Goal: Task Accomplishment & Management: Use online tool/utility

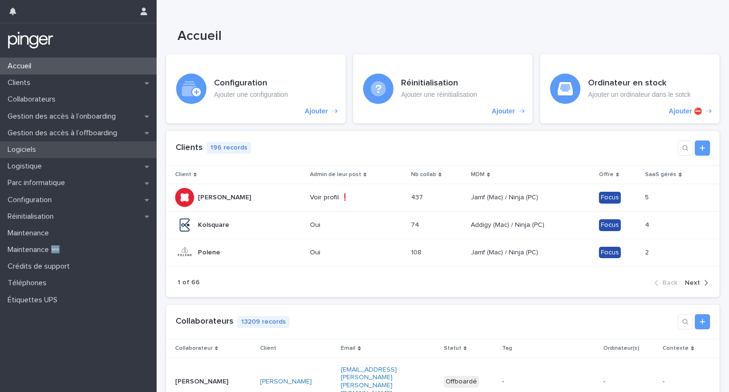
click at [59, 146] on div "Logiciels" at bounding box center [78, 149] width 157 height 17
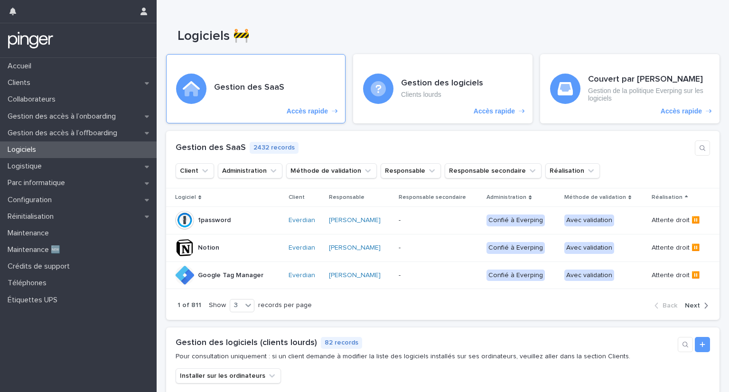
click at [270, 98] on div "Gestion des SaaS Accès rapide" at bounding box center [255, 88] width 179 height 69
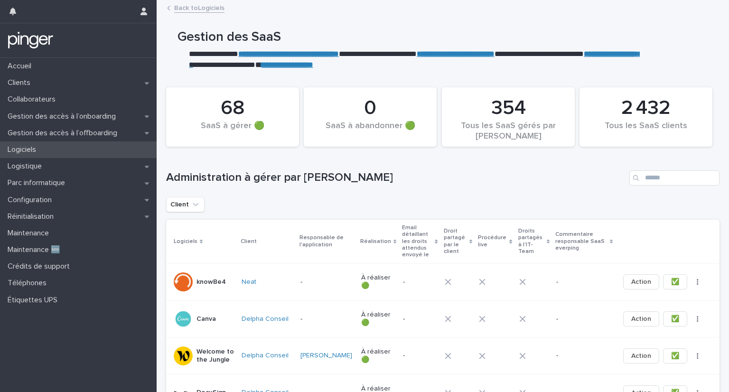
click at [23, 149] on p "Logiciels" at bounding box center [24, 149] width 40 height 9
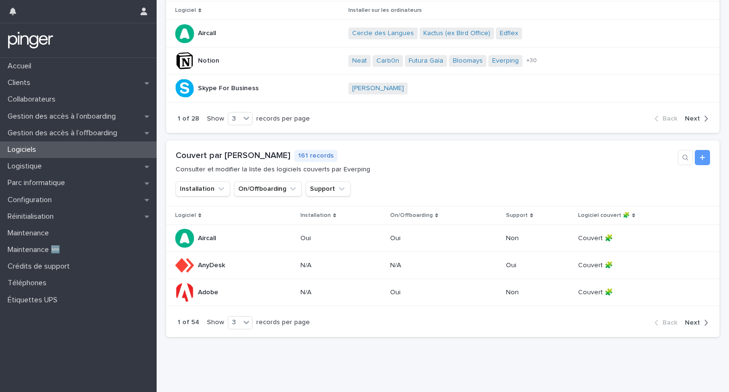
scroll to position [397, 0]
click at [242, 318] on icon at bounding box center [246, 322] width 9 height 9
click at [240, 353] on div "9" at bounding box center [237, 350] width 23 height 11
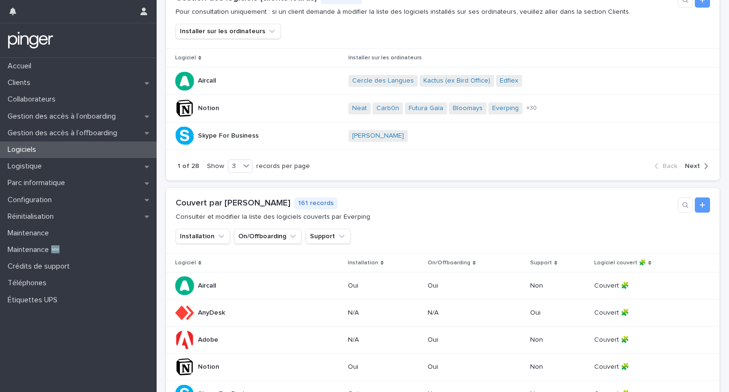
scroll to position [342, 0]
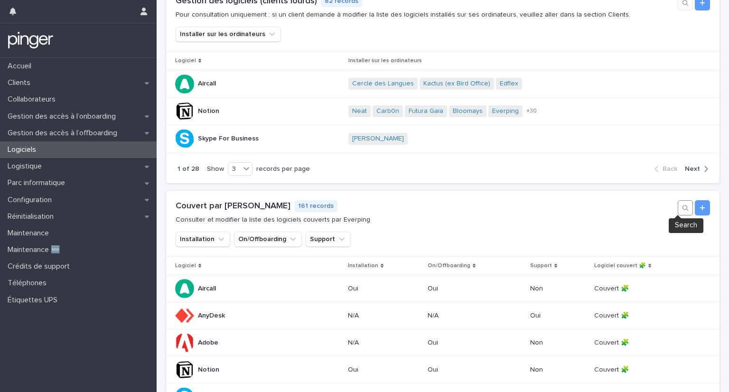
click at [682, 212] on button "button" at bounding box center [685, 207] width 15 height 15
click at [618, 208] on input at bounding box center [630, 208] width 89 height 14
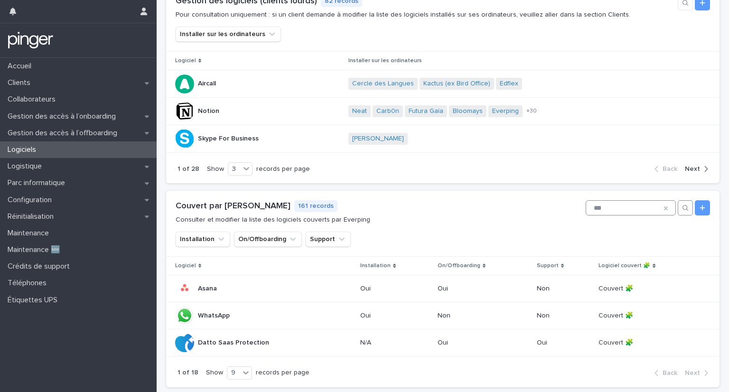
scroll to position [264, 0]
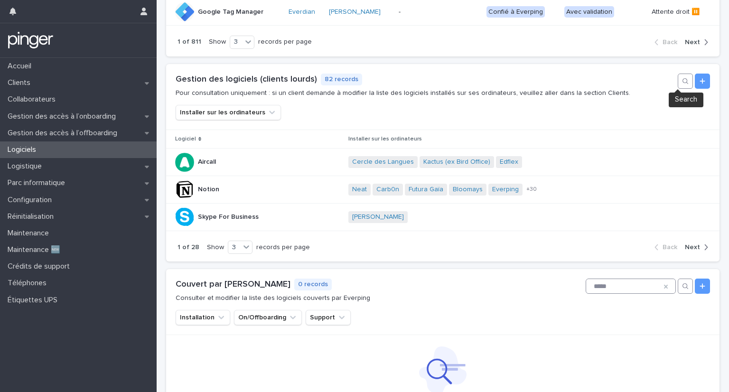
type input "*****"
click at [678, 78] on button "button" at bounding box center [685, 81] width 15 height 15
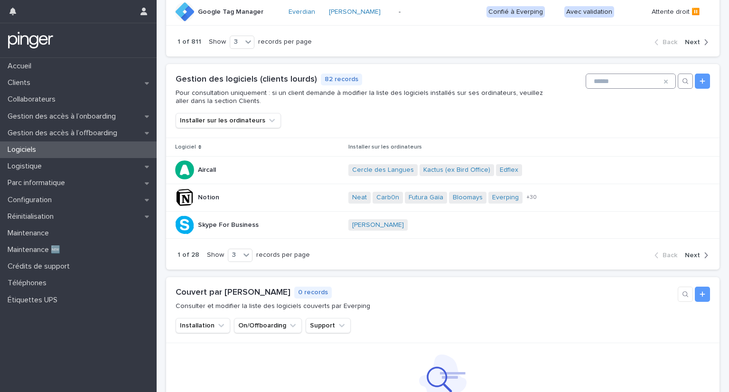
scroll to position [267, 0]
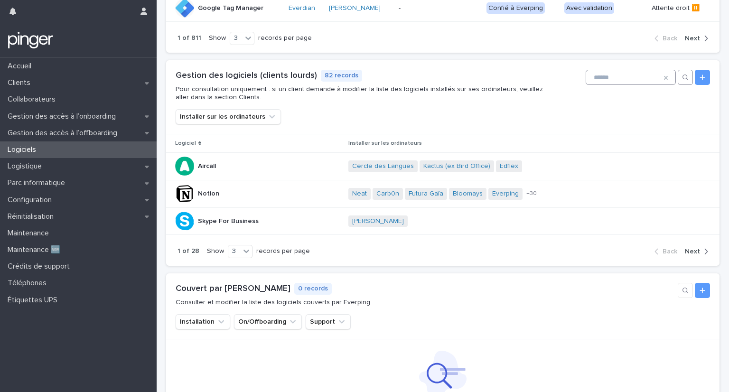
click at [628, 78] on input at bounding box center [630, 77] width 89 height 14
click at [600, 76] on input at bounding box center [630, 77] width 89 height 14
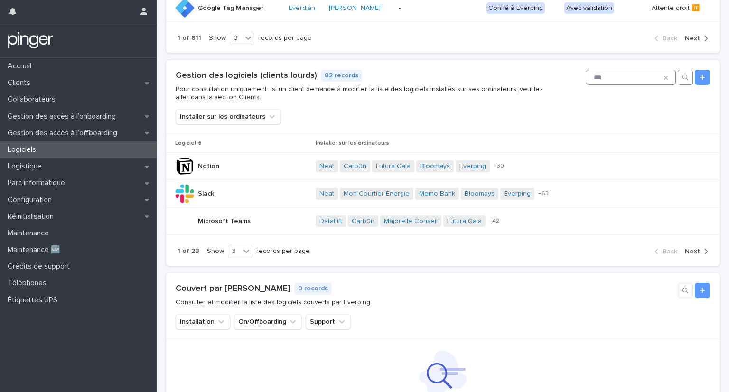
scroll to position [269, 0]
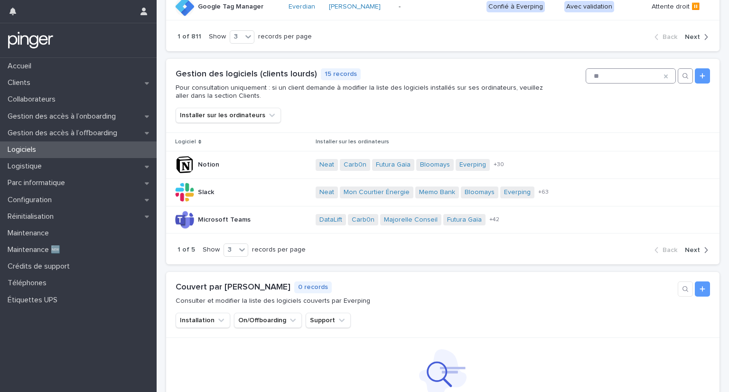
type input "*"
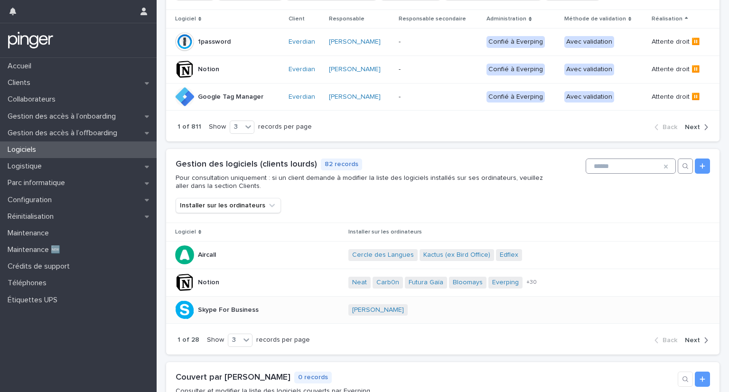
scroll to position [179, 0]
click at [267, 205] on icon "Installer sur les ordinateurs" at bounding box center [271, 205] width 9 height 9
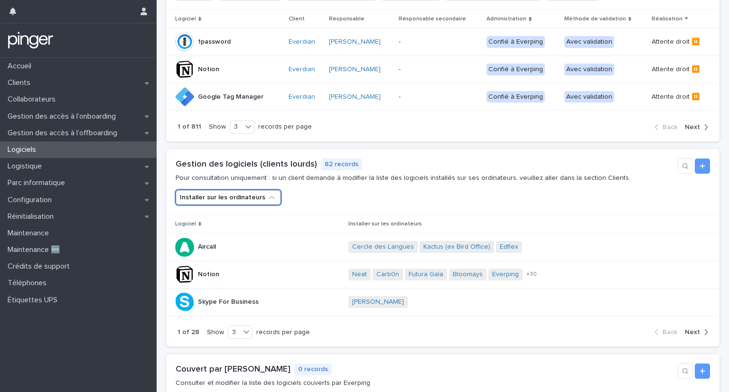
scroll to position [175, 0]
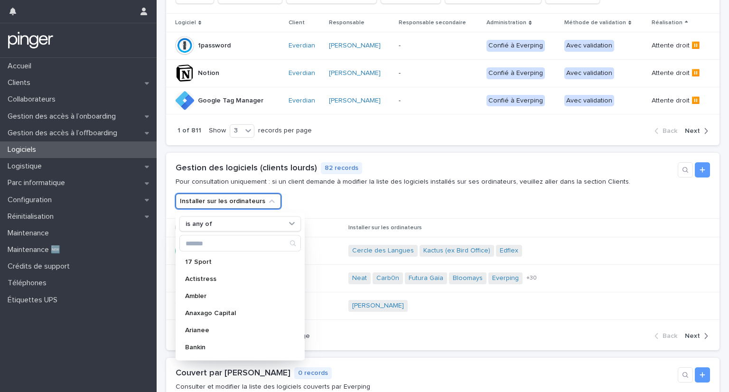
click at [265, 205] on button "Installer sur les ordinateurs" at bounding box center [228, 201] width 105 height 15
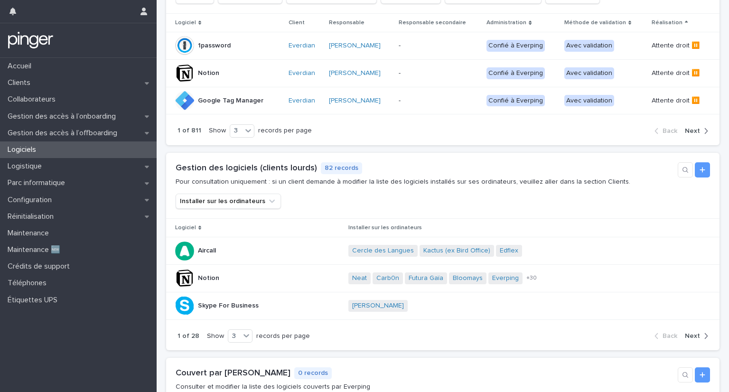
click at [700, 333] on div "button" at bounding box center [704, 336] width 8 height 9
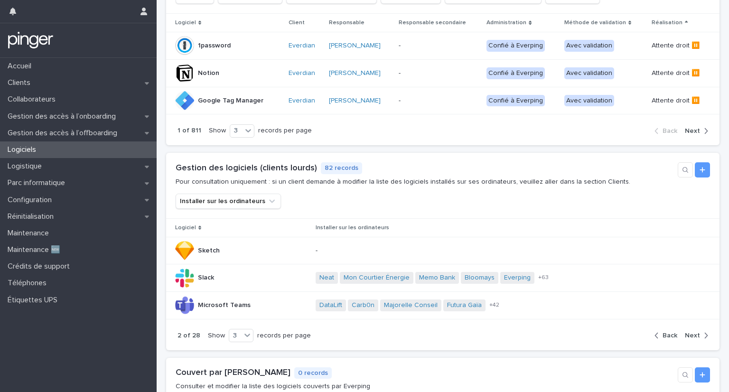
click at [700, 333] on div "button" at bounding box center [704, 335] width 8 height 9
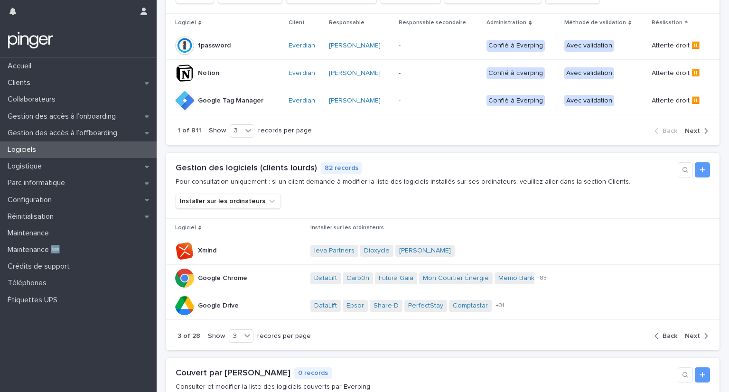
click at [700, 333] on div "button" at bounding box center [704, 336] width 8 height 9
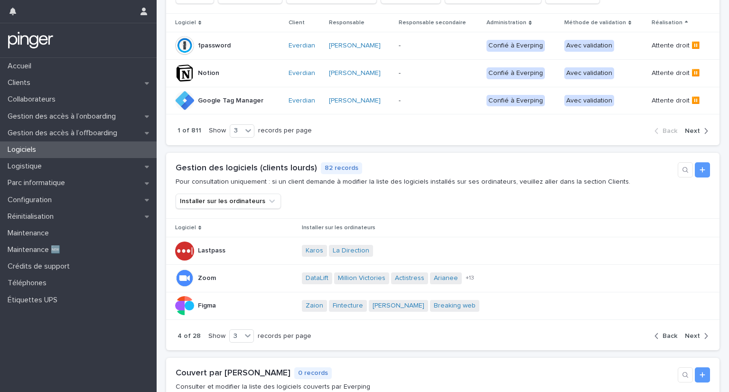
click at [700, 333] on div "button" at bounding box center [704, 336] width 8 height 9
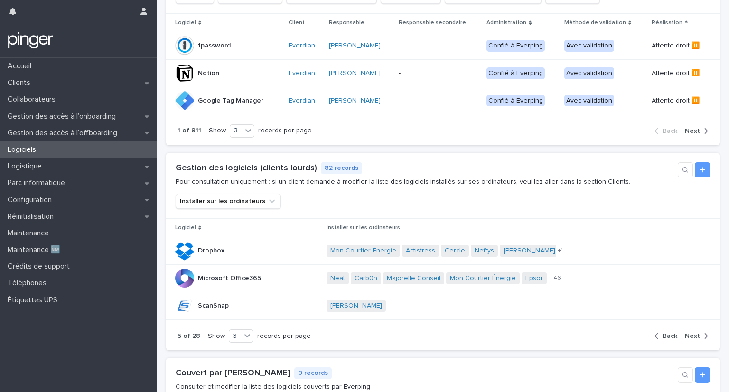
click at [700, 333] on div "button" at bounding box center [704, 336] width 8 height 9
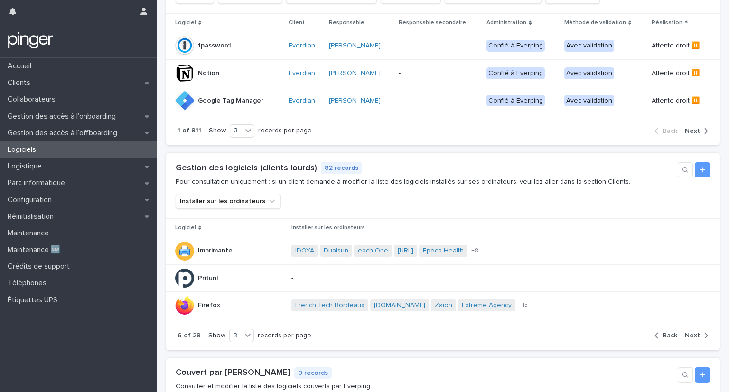
click at [700, 333] on div "button" at bounding box center [704, 335] width 8 height 9
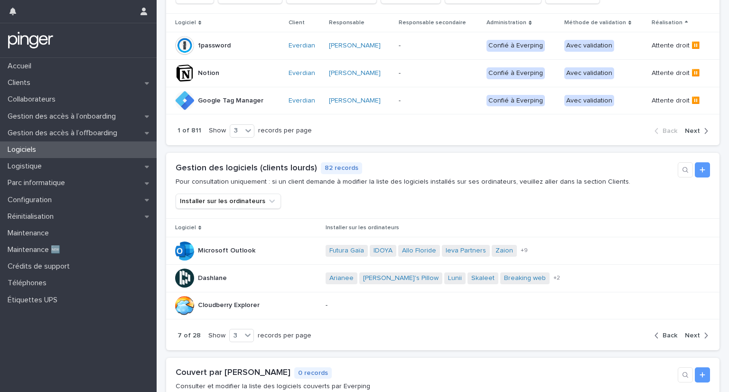
click at [700, 333] on div "button" at bounding box center [704, 335] width 8 height 9
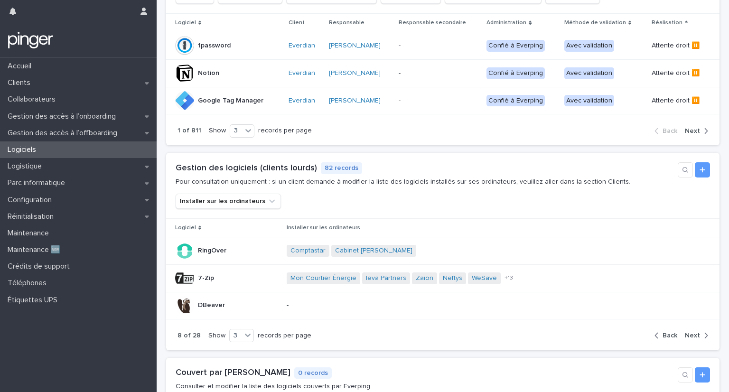
click at [700, 333] on div "button" at bounding box center [704, 335] width 8 height 9
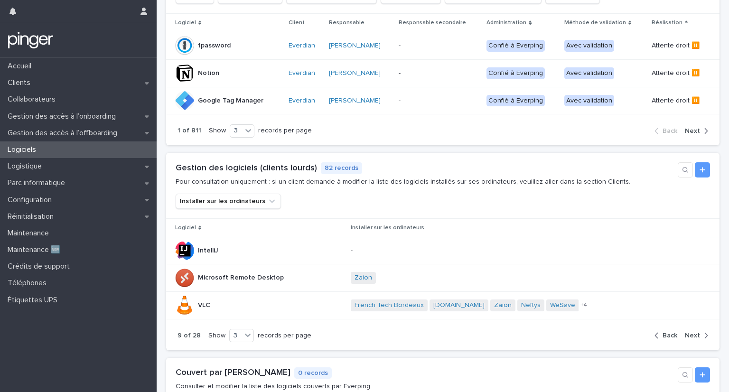
click at [700, 333] on div "button" at bounding box center [704, 335] width 8 height 9
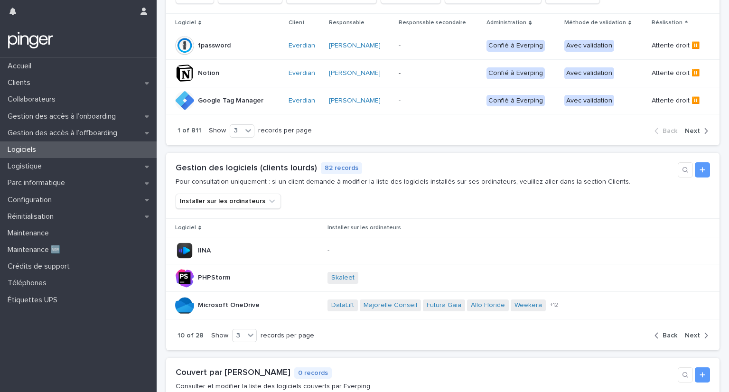
click at [67, 154] on div "Logiciels" at bounding box center [78, 149] width 157 height 17
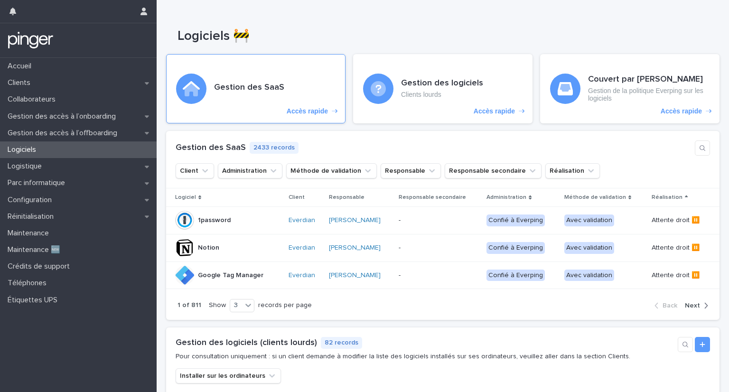
click at [302, 112] on p "Accès rapide" at bounding box center [307, 111] width 41 height 8
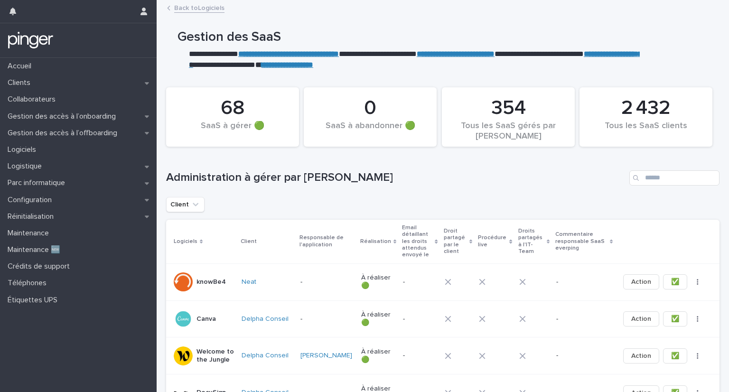
click at [265, 53] on strong "**********" at bounding box center [288, 53] width 101 height 7
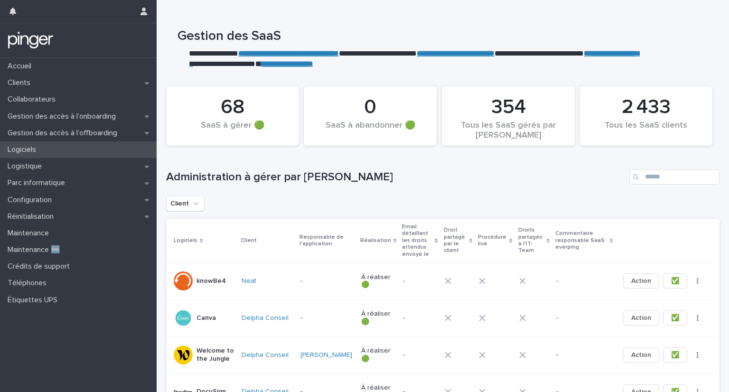
click at [86, 150] on div "Logiciels" at bounding box center [78, 149] width 157 height 17
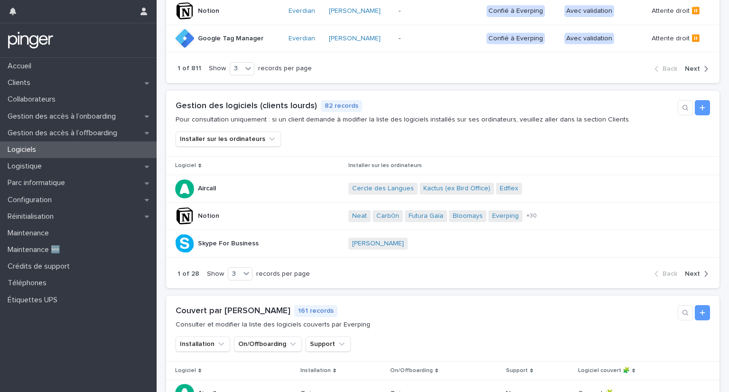
scroll to position [237, 0]
click at [689, 272] on span "Next" at bounding box center [692, 273] width 15 height 7
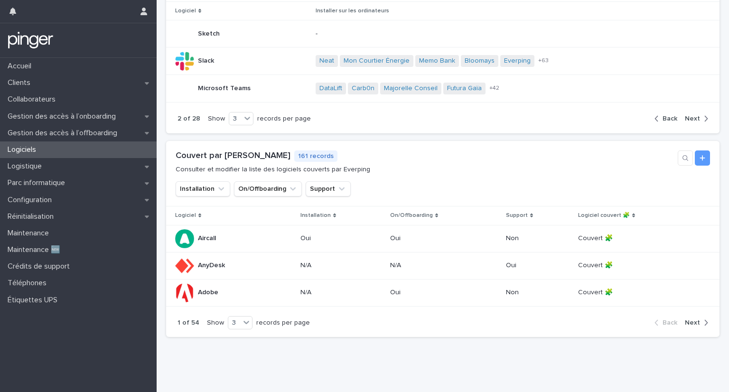
scroll to position [397, 0]
click at [683, 155] on icon "button" at bounding box center [686, 158] width 6 height 6
click at [623, 151] on input at bounding box center [630, 158] width 89 height 14
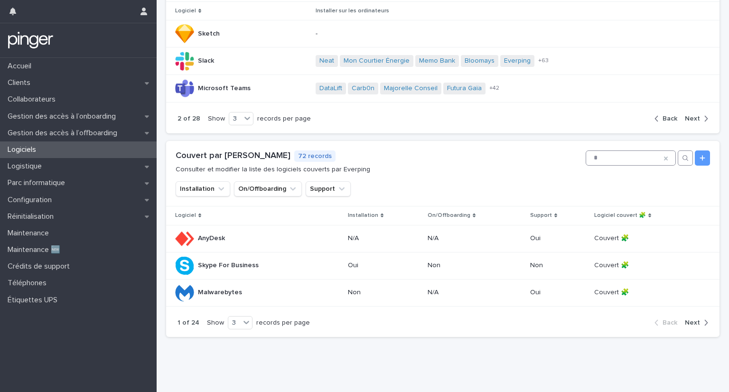
type input "*"
click at [242, 318] on icon at bounding box center [246, 322] width 9 height 9
click at [233, 350] on div "9" at bounding box center [237, 350] width 23 height 11
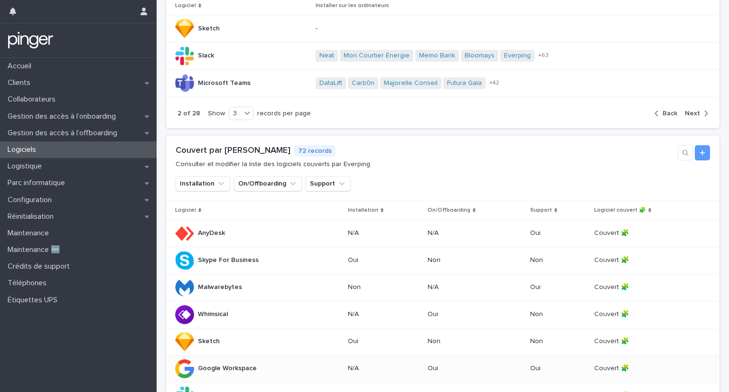
scroll to position [559, 0]
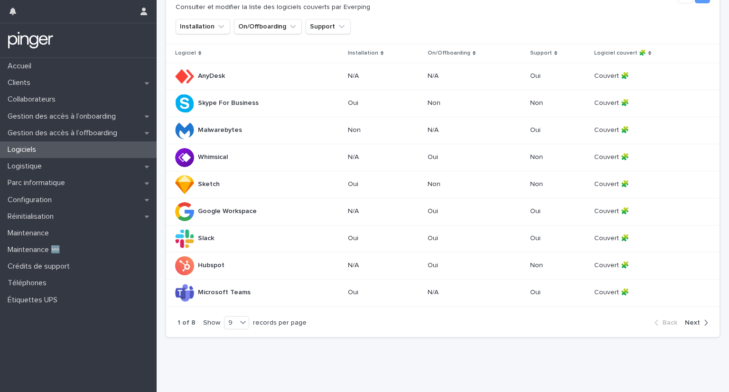
click at [691, 320] on span "Next" at bounding box center [692, 323] width 15 height 7
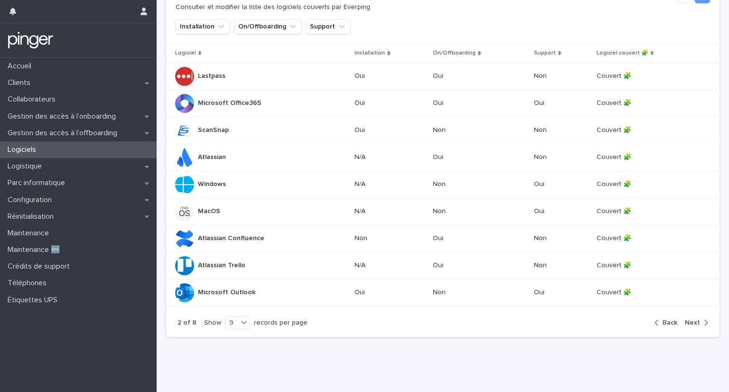
click at [691, 320] on span "Next" at bounding box center [692, 323] width 15 height 7
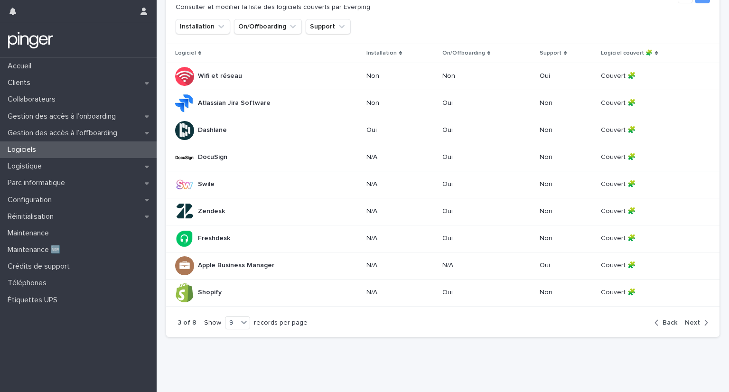
click at [691, 320] on span "Next" at bounding box center [692, 323] width 15 height 7
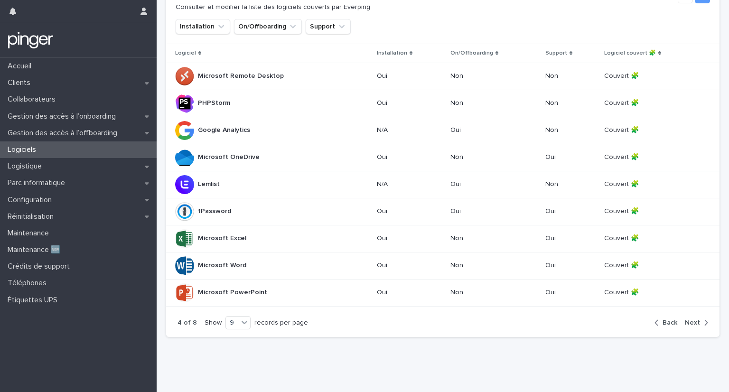
click at [691, 320] on span "Next" at bounding box center [692, 323] width 15 height 7
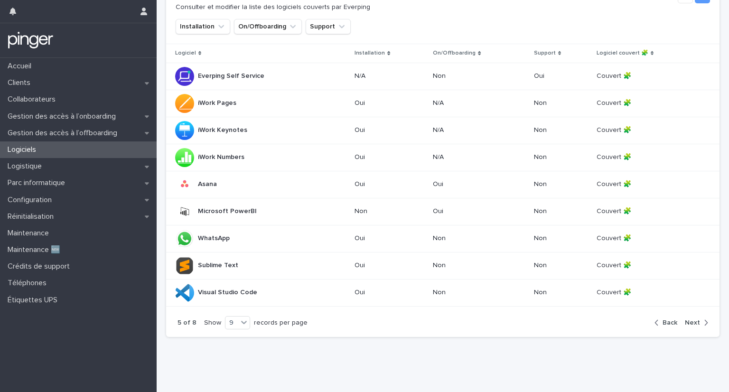
click at [691, 320] on span "Next" at bounding box center [692, 323] width 15 height 7
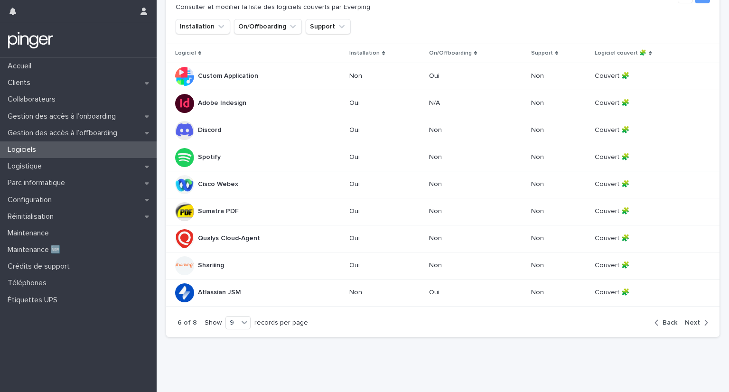
click at [691, 320] on span "Next" at bounding box center [692, 323] width 15 height 7
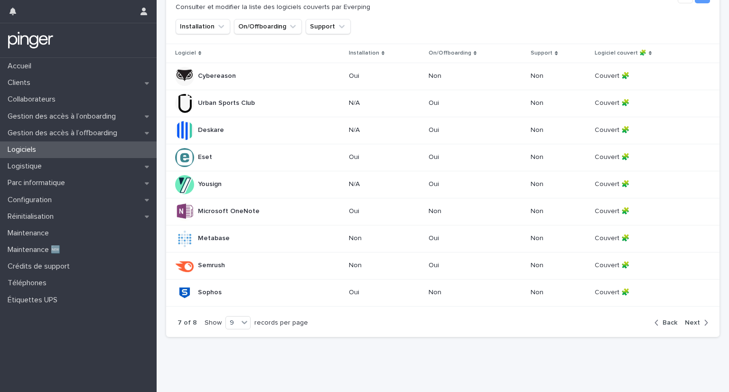
click at [691, 320] on span "Next" at bounding box center [692, 323] width 15 height 7
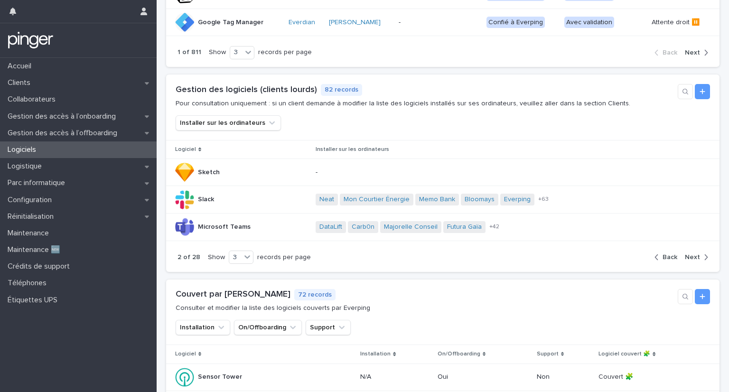
scroll to position [186, 0]
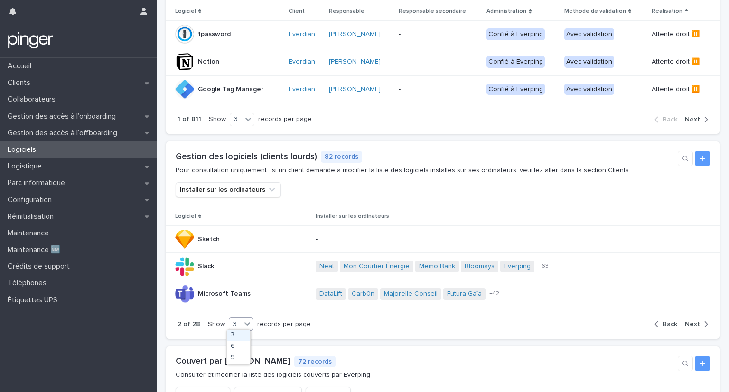
click at [237, 326] on div "3" at bounding box center [235, 325] width 12 height 10
click at [237, 356] on div "9" at bounding box center [238, 358] width 23 height 11
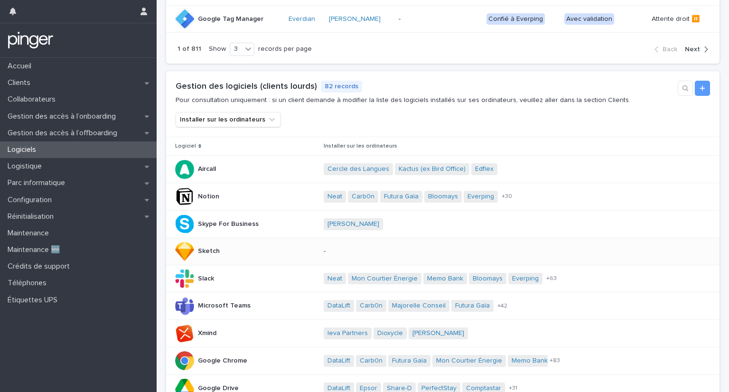
scroll to position [254, 0]
